Goal: Task Accomplishment & Management: Complete application form

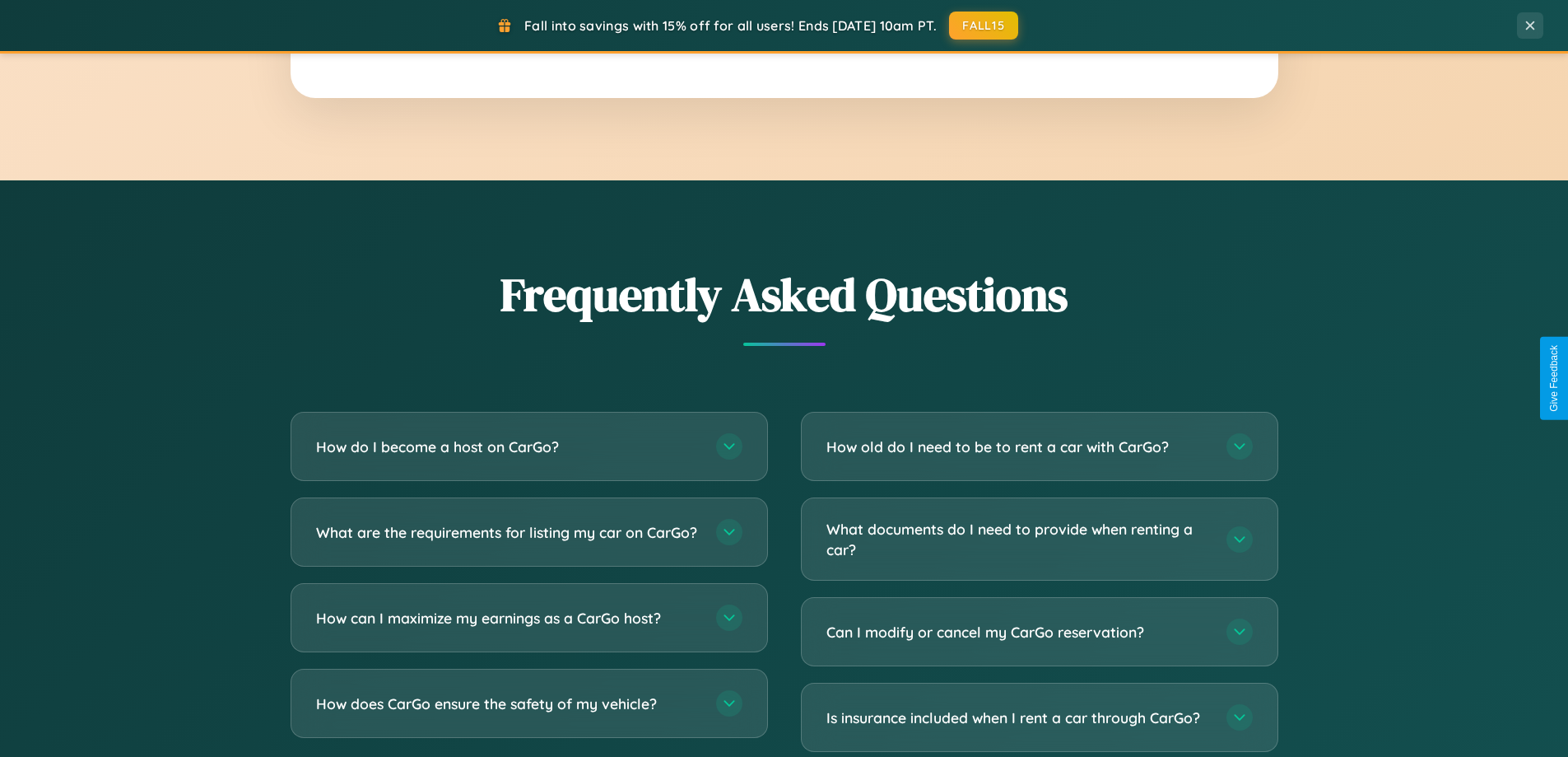
scroll to position [3169, 0]
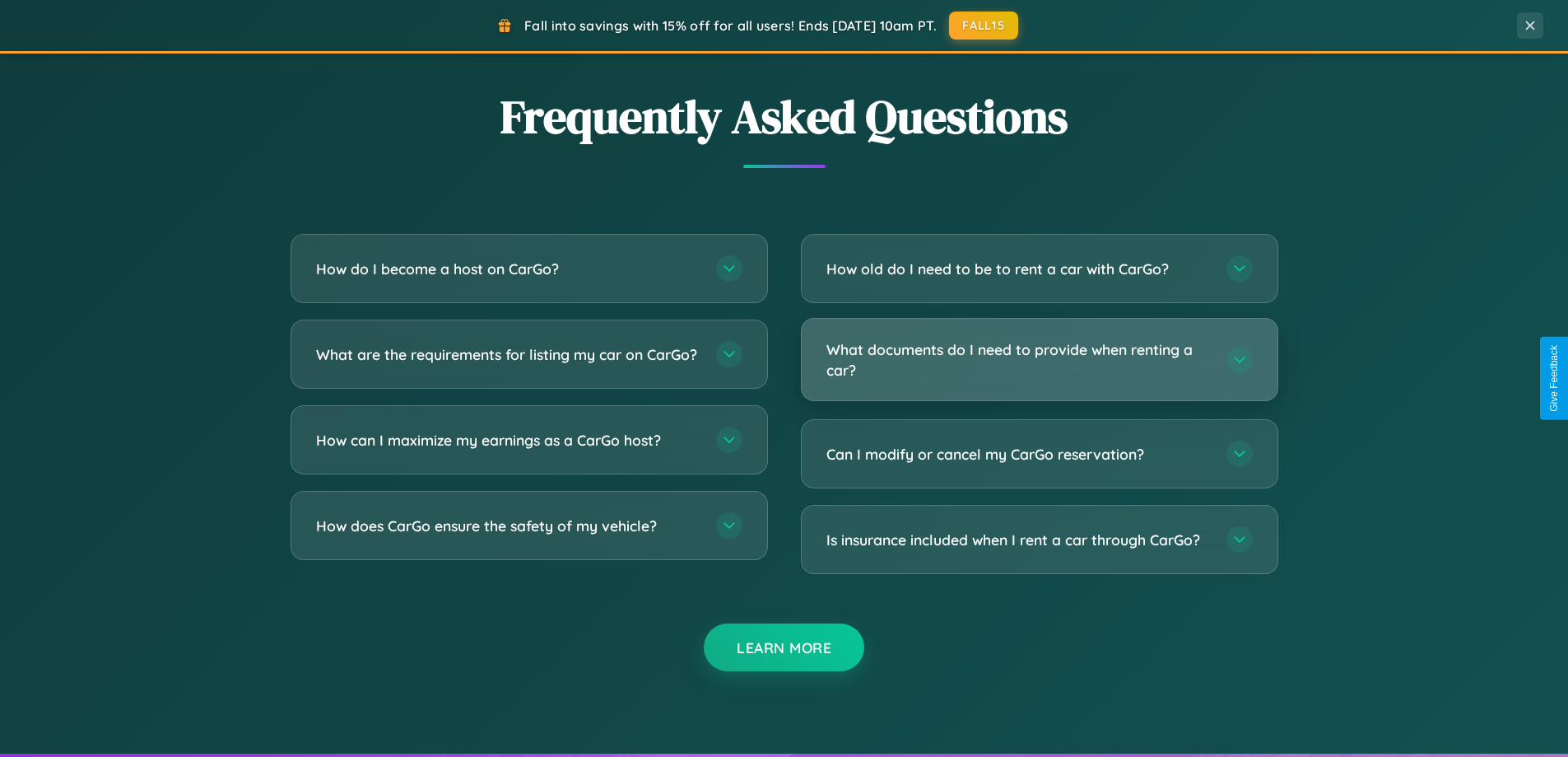
click at [1038, 359] on h3 "What documents do I need to provide when renting a car?" at bounding box center [1018, 359] width 384 height 41
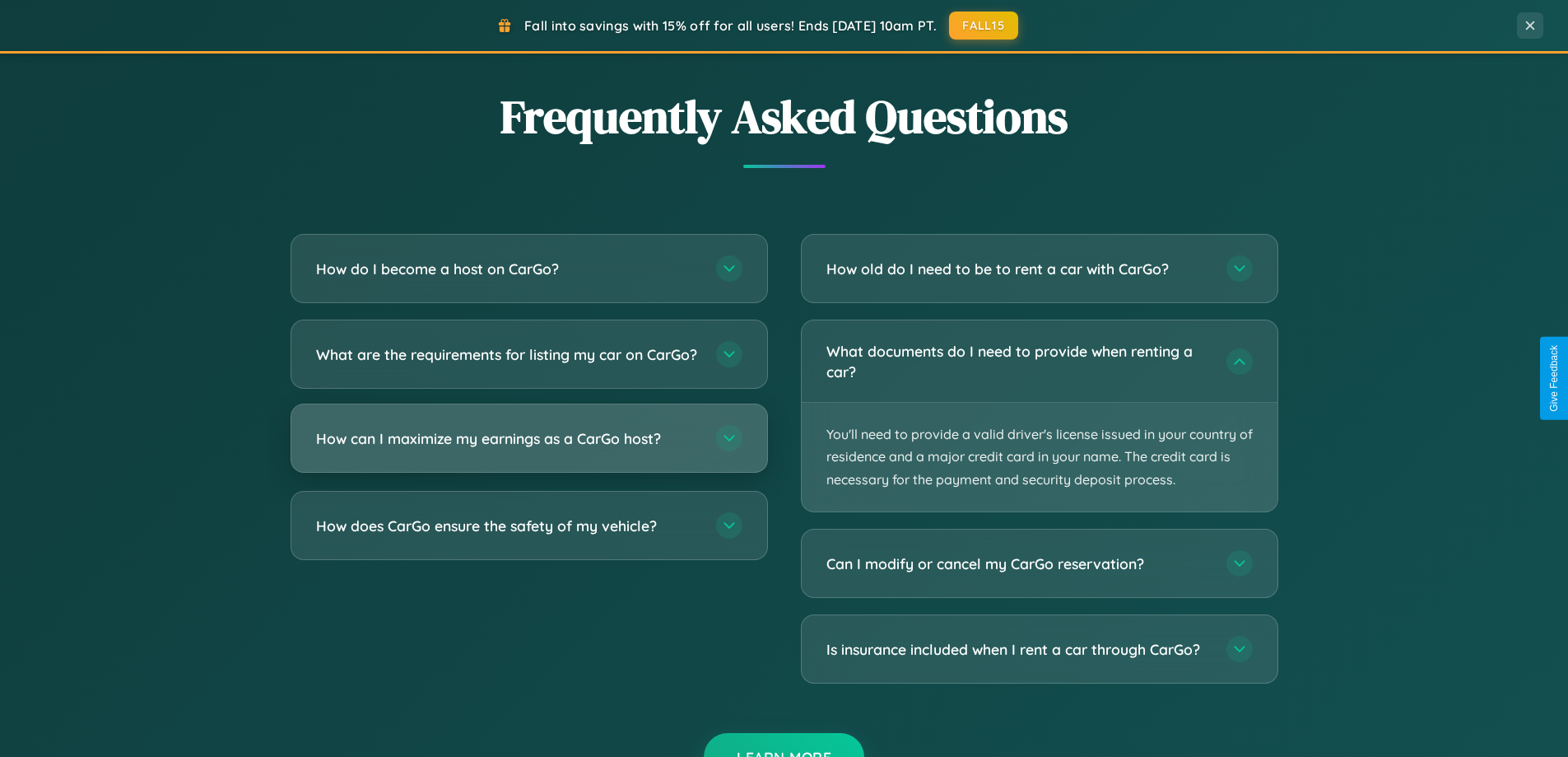
click at [529, 449] on h3 "How can I maximize my earnings as a CarGo host?" at bounding box center [508, 438] width 384 height 21
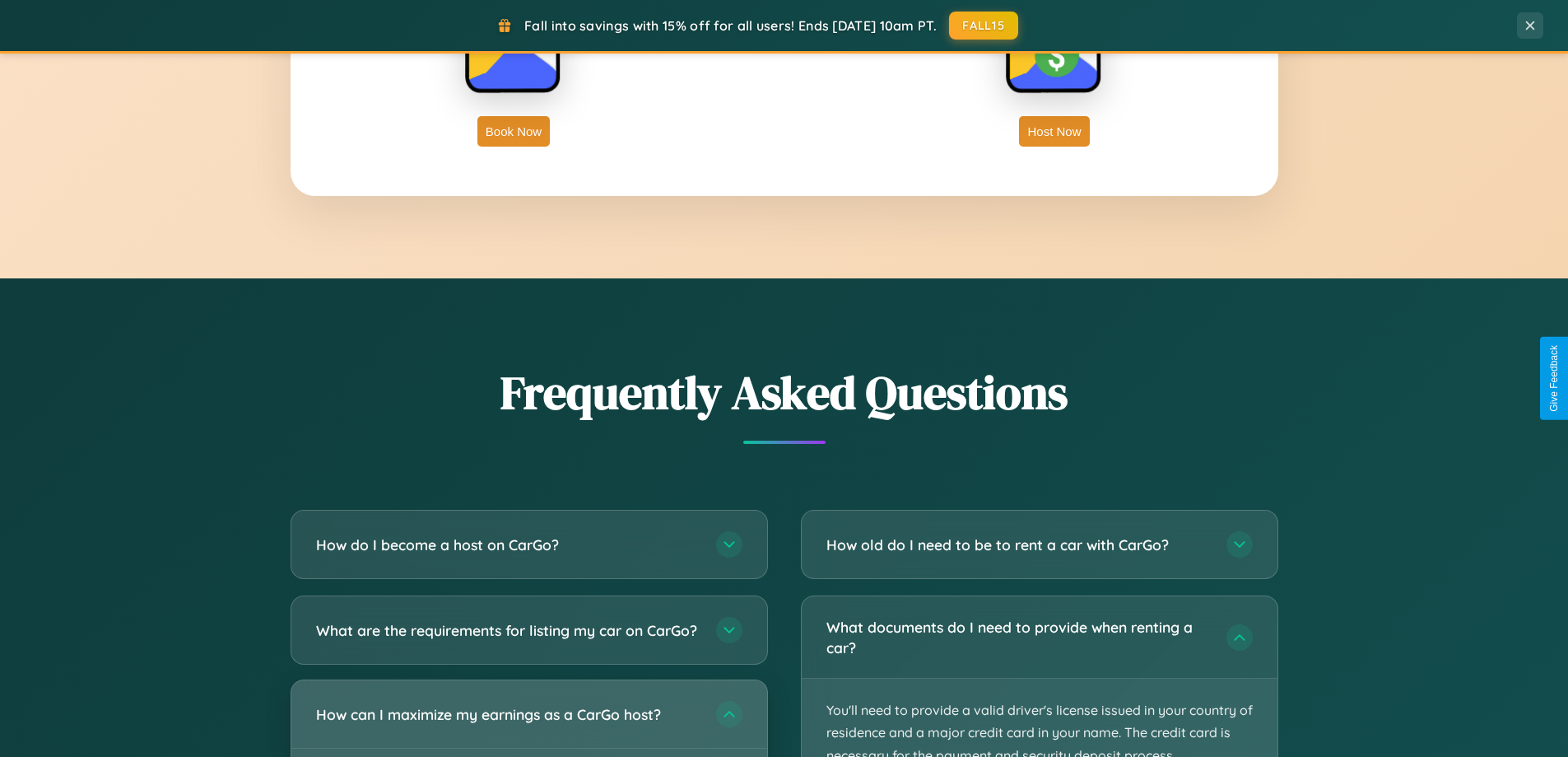
scroll to position [2646, 0]
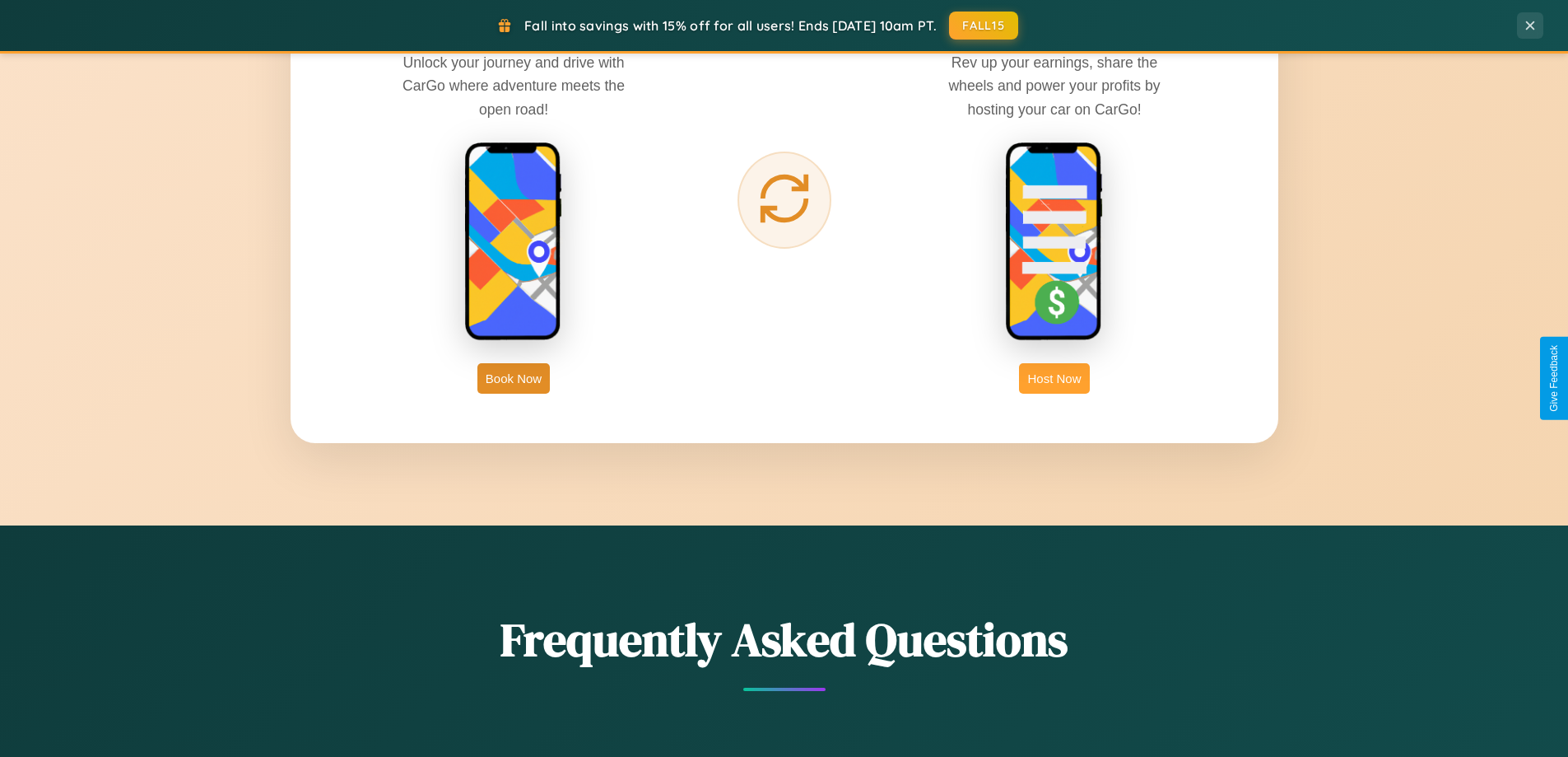
click at [1055, 378] on button "Host Now" at bounding box center [1054, 378] width 70 height 31
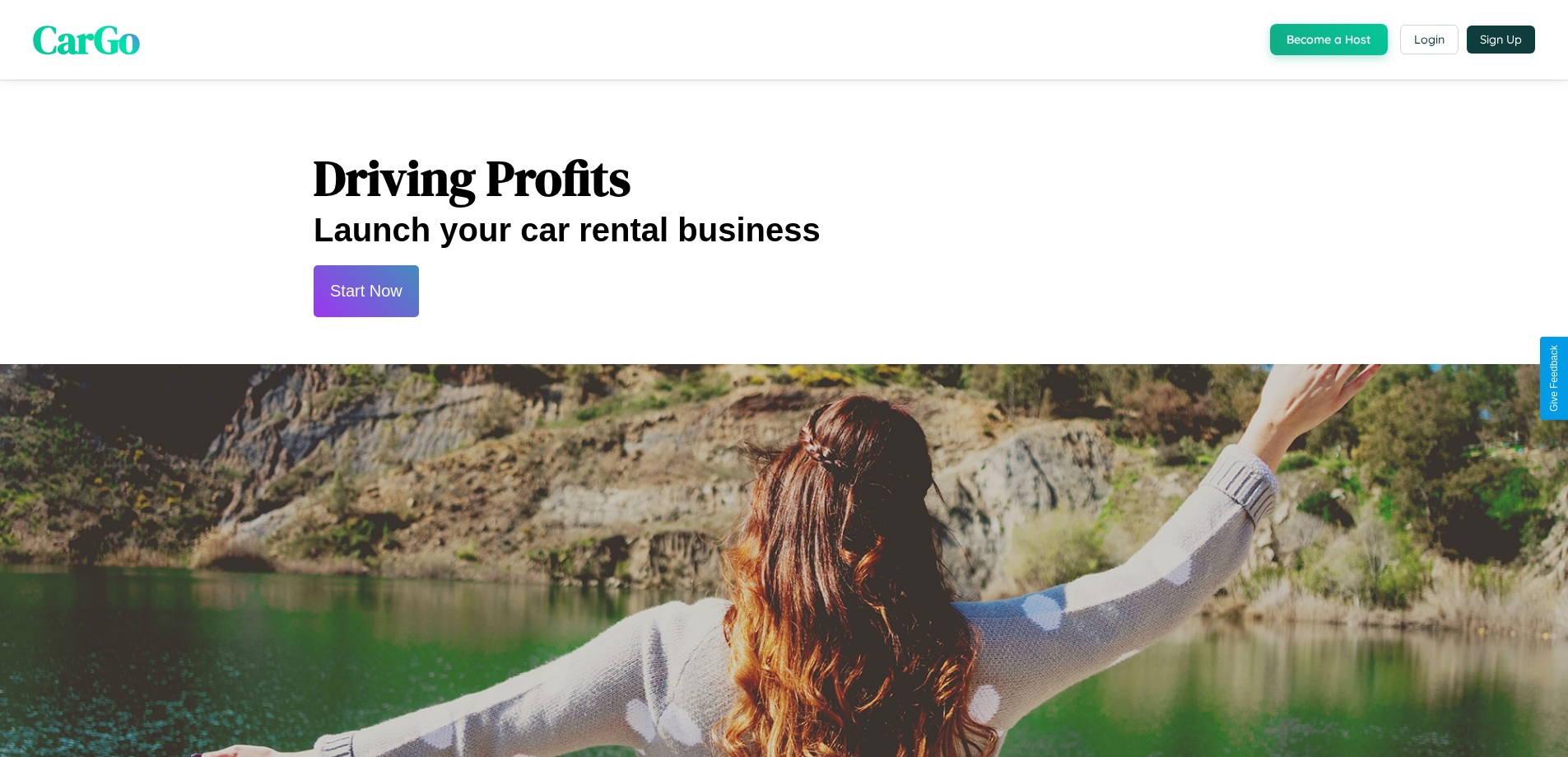
click at [366, 291] on button "Start Now" at bounding box center [366, 291] width 105 height 52
